Goal: Information Seeking & Learning: Understand process/instructions

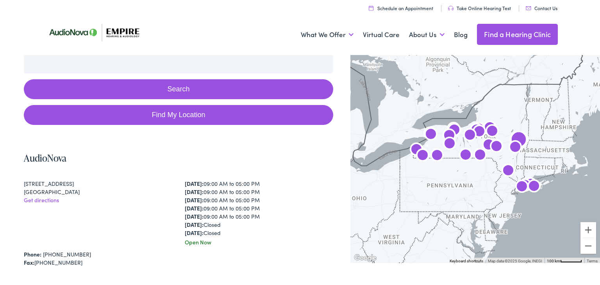
scroll to position [127, 0]
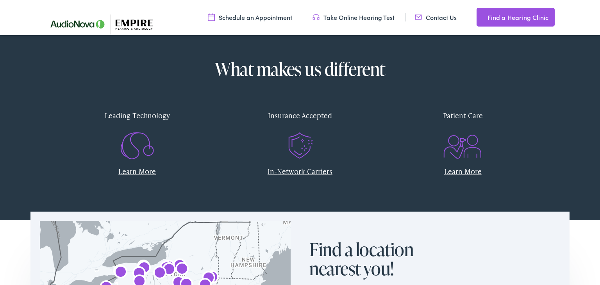
scroll to position [297, 0]
click at [307, 169] on link "In-Network Carriers" at bounding box center [300, 172] width 65 height 10
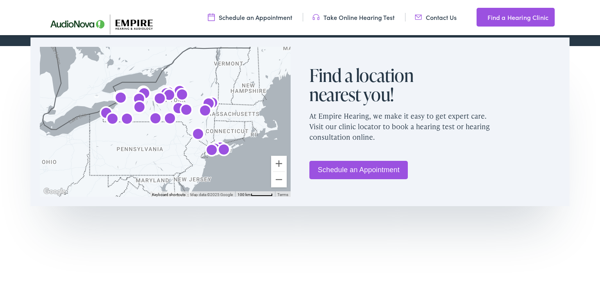
scroll to position [481, 0]
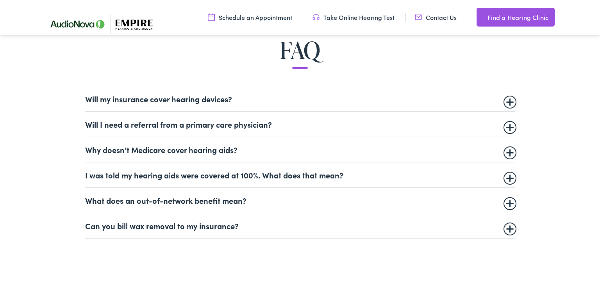
scroll to position [481, 0]
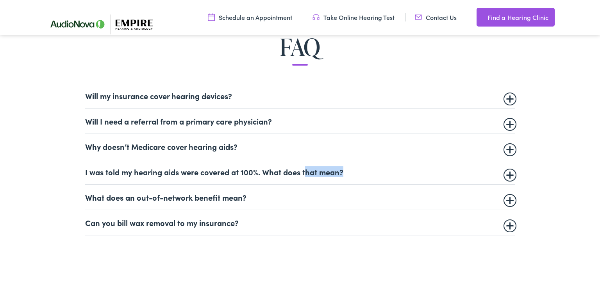
drag, startPoint x: 0, startPoint y: 0, endPoint x: 504, endPoint y: 172, distance: 532.3
click at [504, 172] on summary "I was told my hearing aids were covered at 100%. What does that mean?" at bounding box center [300, 171] width 430 height 9
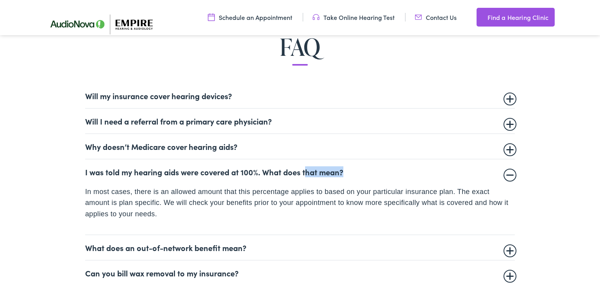
click at [504, 172] on summary "I was told my hearing aids were covered at 100%. What does that mean?" at bounding box center [300, 171] width 430 height 9
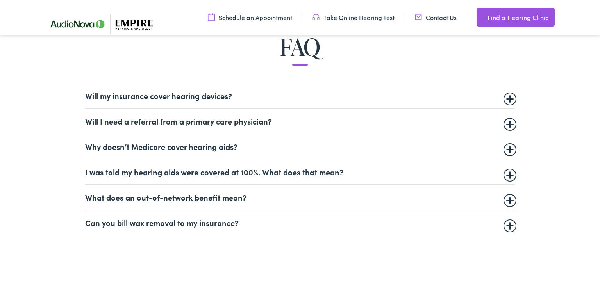
click at [509, 173] on summary "I was told my hearing aids were covered at 100%. What does that mean?" at bounding box center [300, 171] width 430 height 9
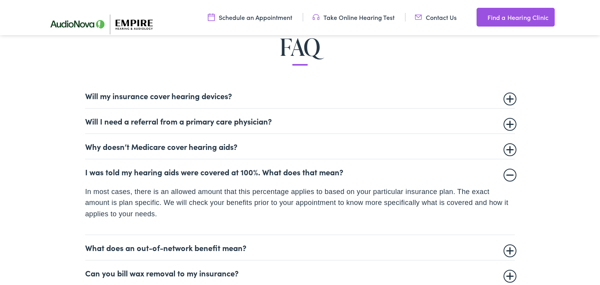
click at [512, 102] on details "Will my insurance cover hearing devices? More and more often private insurance …" at bounding box center [300, 95] width 430 height 25
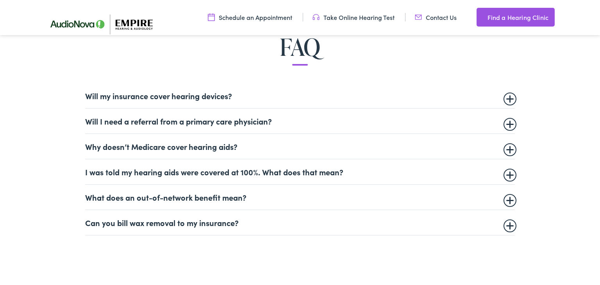
click at [510, 95] on summary "Will my insurance cover hearing devices?" at bounding box center [300, 95] width 430 height 9
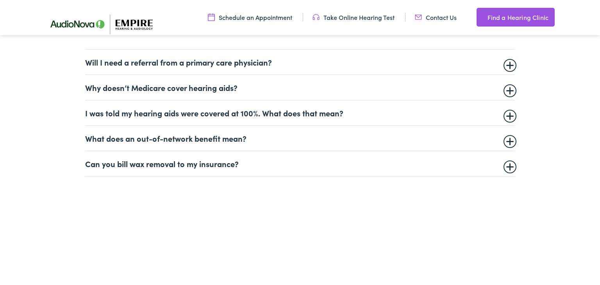
scroll to position [591, 0]
click at [509, 140] on summary "What does an out-of-network benefit mean?" at bounding box center [300, 137] width 430 height 9
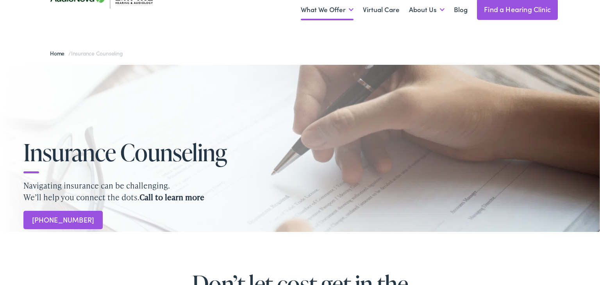
scroll to position [0, 0]
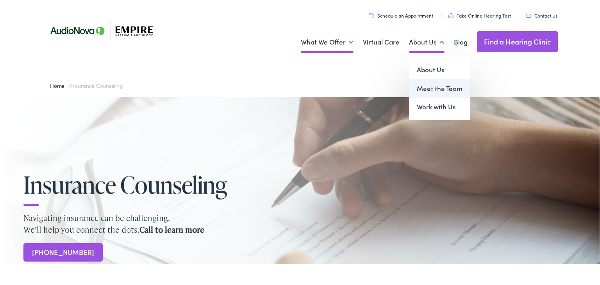
click at [431, 89] on link "Meet the Team" at bounding box center [439, 88] width 61 height 19
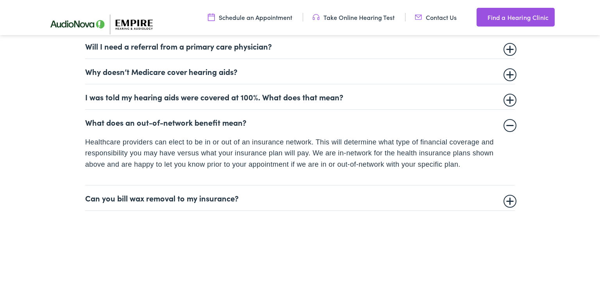
scroll to position [562, 0]
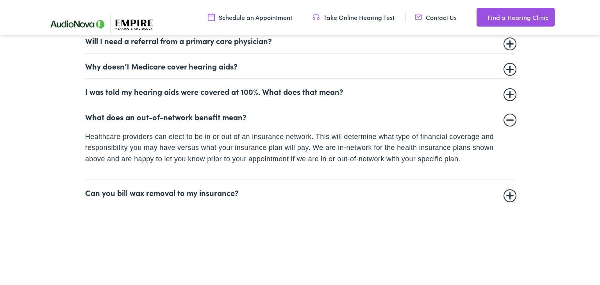
click at [225, 195] on summary "Can you bill wax removal to my insurance?" at bounding box center [300, 192] width 430 height 9
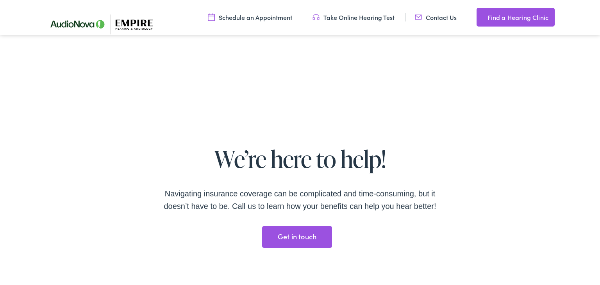
scroll to position [1363, 0]
click at [408, 197] on div "Navigating insurance coverage can be complicated and time-consuming, but it doe…" at bounding box center [299, 200] width 281 height 25
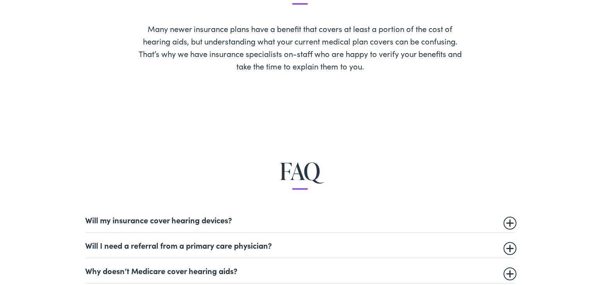
scroll to position [0, 0]
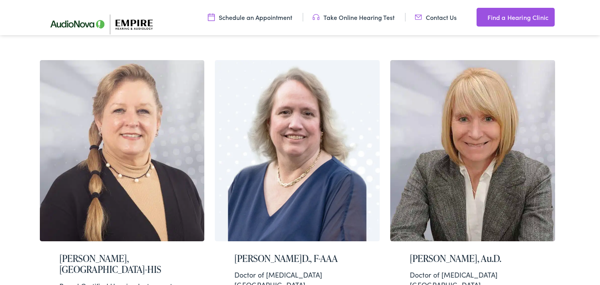
scroll to position [497, 0]
